Goal: Find contact information: Find contact information

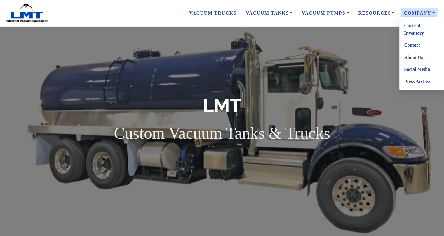
click at [410, 46] on link "Contact" at bounding box center [422, 45] width 46 height 12
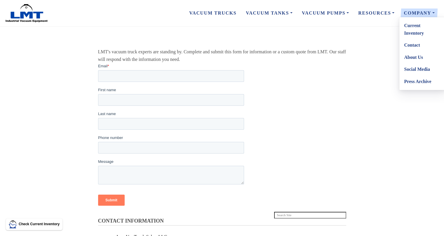
click at [409, 56] on link "About Us" at bounding box center [422, 57] width 46 height 12
